Goal: Task Accomplishment & Management: Use online tool/utility

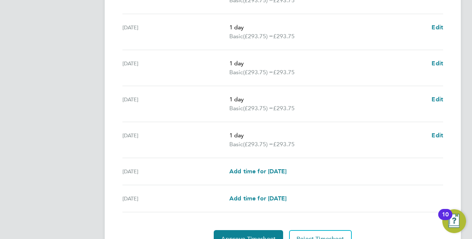
scroll to position [296, 0]
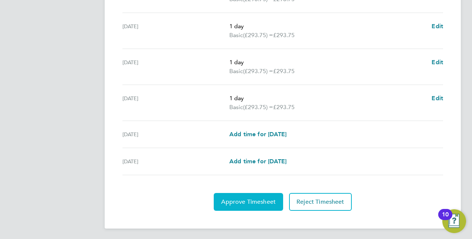
click at [257, 203] on span "Approve Timesheet" at bounding box center [248, 201] width 55 height 7
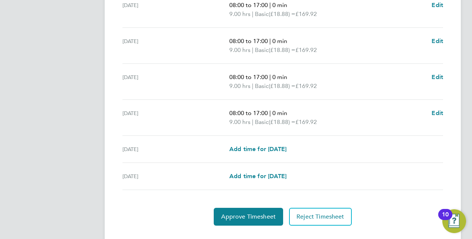
scroll to position [296, 0]
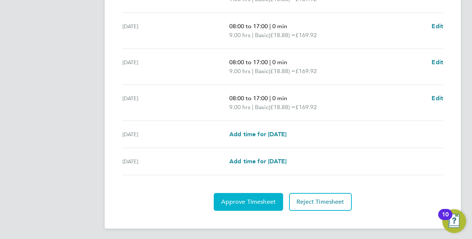
click at [249, 203] on span "Approve Timesheet" at bounding box center [248, 201] width 55 height 7
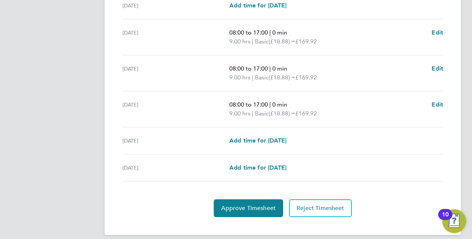
scroll to position [278, 0]
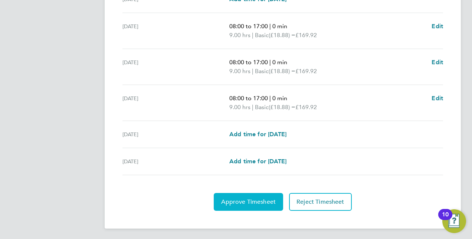
click at [246, 198] on span "Approve Timesheet" at bounding box center [248, 201] width 55 height 7
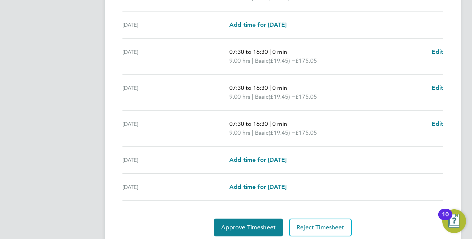
scroll to position [287, 0]
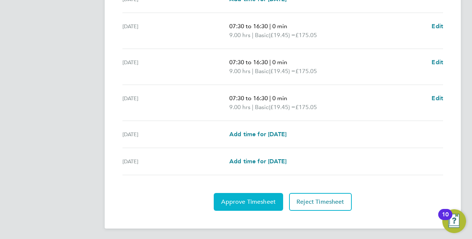
click at [244, 201] on span "Approve Timesheet" at bounding box center [248, 201] width 55 height 7
